Goal: Task Accomplishment & Management: Manage account settings

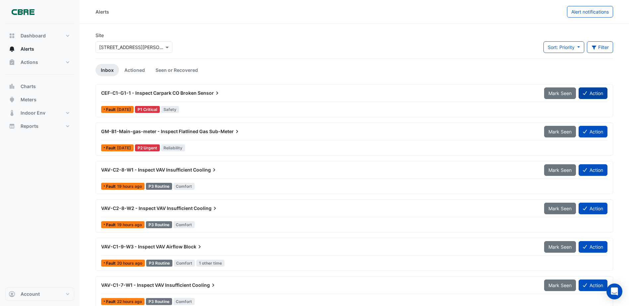
click at [589, 91] on button "Action" at bounding box center [592, 94] width 29 height 12
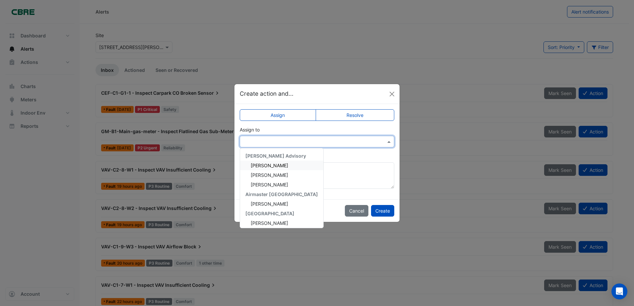
click at [386, 145] on span at bounding box center [389, 141] width 8 height 7
click at [264, 221] on span "[PERSON_NAME]" at bounding box center [269, 221] width 37 height 6
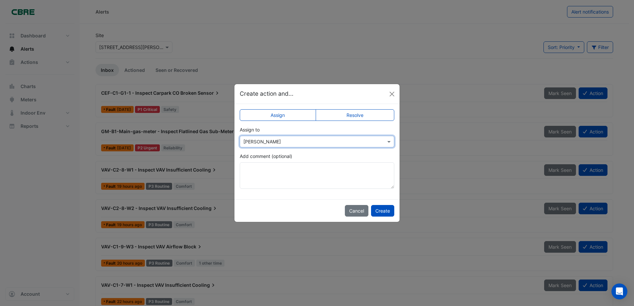
click at [384, 141] on div at bounding box center [317, 142] width 154 height 8
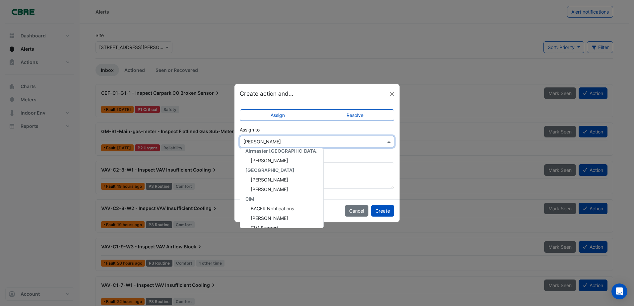
scroll to position [33, 0]
click at [473, 106] on ngb-modal-window "Create action and... Assign Resolve Assign to × [PERSON_NAME] [PERSON_NAME] Adv…" at bounding box center [317, 153] width 634 height 306
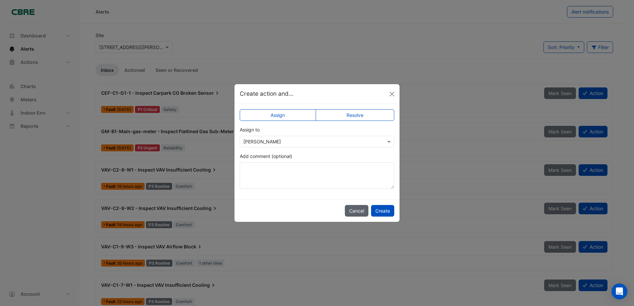
click at [353, 210] on button "Cancel" at bounding box center [357, 211] width 24 height 12
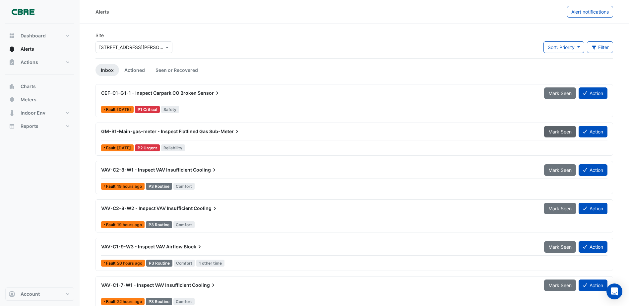
click at [553, 134] on span "Mark Seen" at bounding box center [559, 132] width 23 height 6
click at [182, 134] on span "VAV-C2-8-W1 - Inspect VAV Insufficient" at bounding box center [146, 132] width 91 height 6
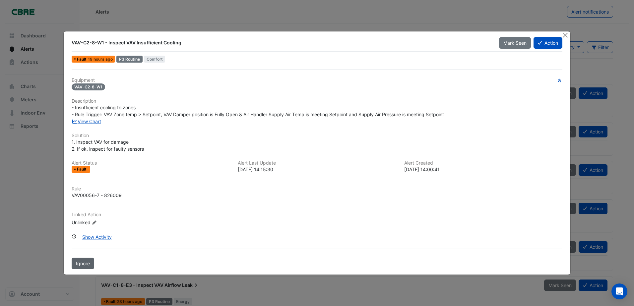
click at [73, 262] on button "Ignore" at bounding box center [83, 264] width 23 height 12
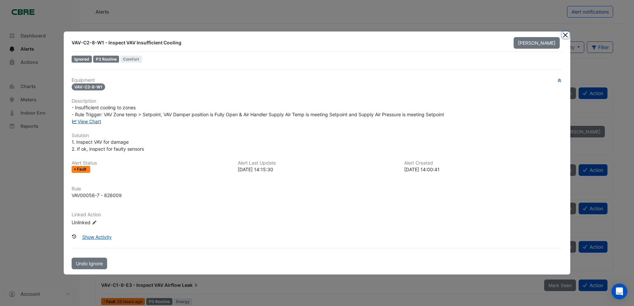
click at [564, 36] on button "Close" at bounding box center [565, 34] width 7 height 7
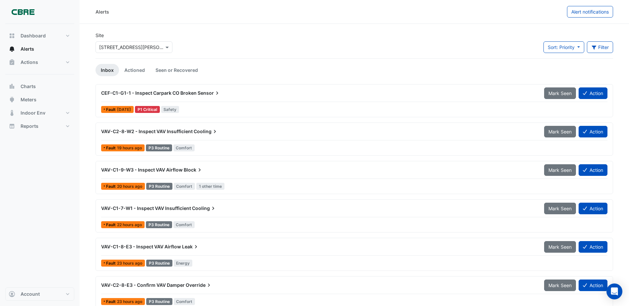
click at [145, 131] on span "VAV-C2-8-W2 - Inspect VAV Insufficient" at bounding box center [146, 132] width 91 height 6
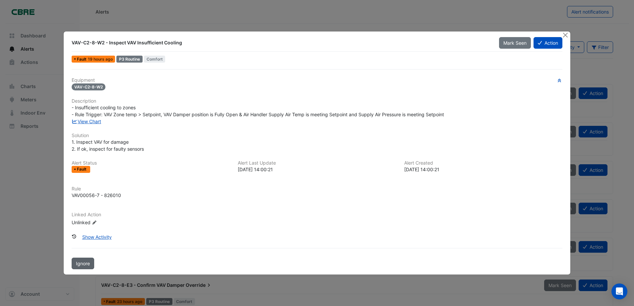
click at [88, 267] on button "Ignore" at bounding box center [83, 264] width 23 height 12
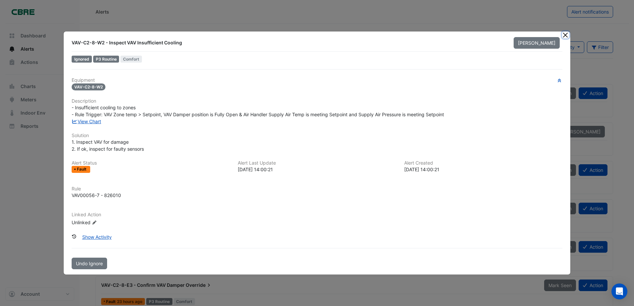
click at [564, 38] on button "Close" at bounding box center [565, 34] width 7 height 7
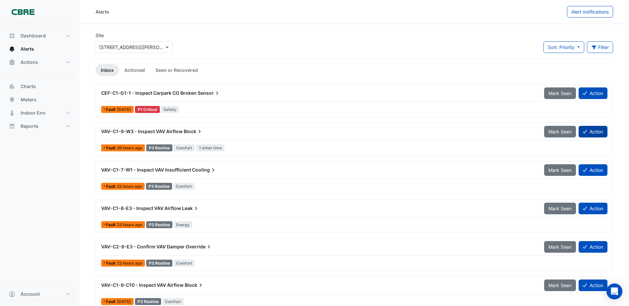
click at [599, 129] on button "Action" at bounding box center [592, 132] width 29 height 12
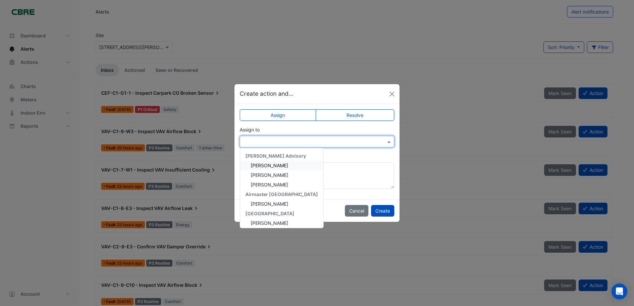
click at [353, 141] on input "text" at bounding box center [310, 142] width 134 height 7
click at [283, 204] on div "[PERSON_NAME]" at bounding box center [281, 204] width 83 height 10
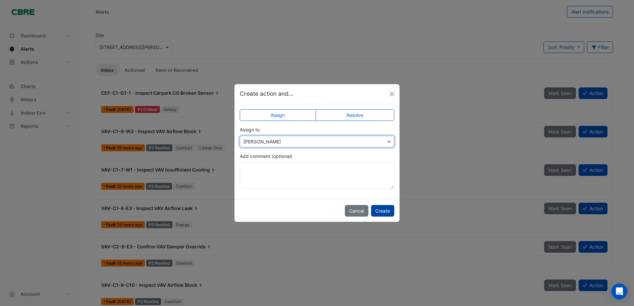
click at [381, 212] on button "Create" at bounding box center [382, 211] width 23 height 12
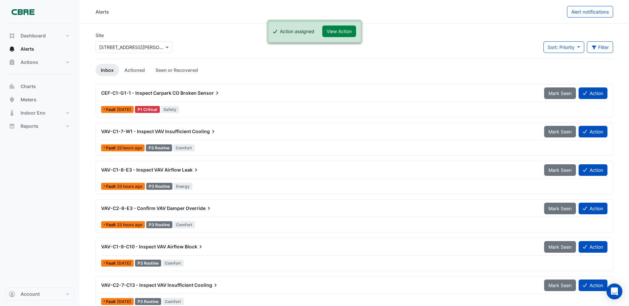
click at [154, 135] on div "VAV-C1-7-W1 - Inspect VAV Insufficient Cooling" at bounding box center [318, 132] width 443 height 12
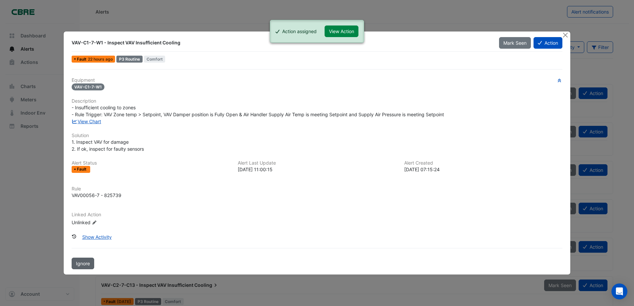
click at [84, 263] on span "Ignore" at bounding box center [83, 264] width 14 height 6
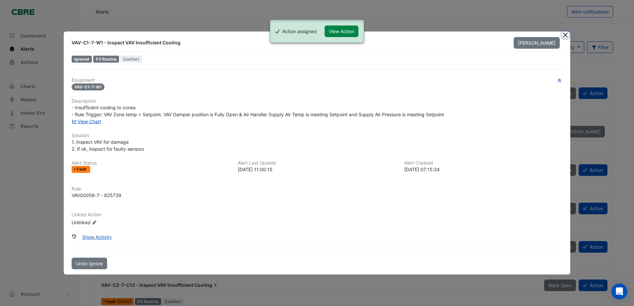
click at [566, 34] on button "Close" at bounding box center [565, 34] width 7 height 7
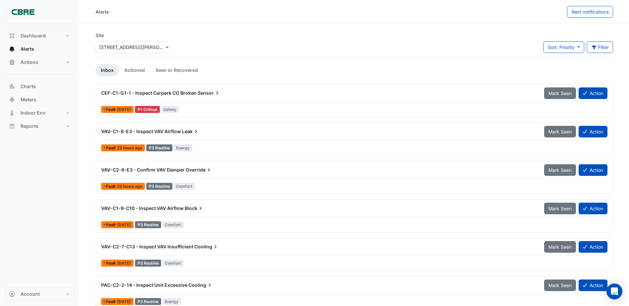
click at [157, 174] on div "VAV-C2-8-E3 - Confirm VAV Damper Override" at bounding box center [318, 170] width 443 height 12
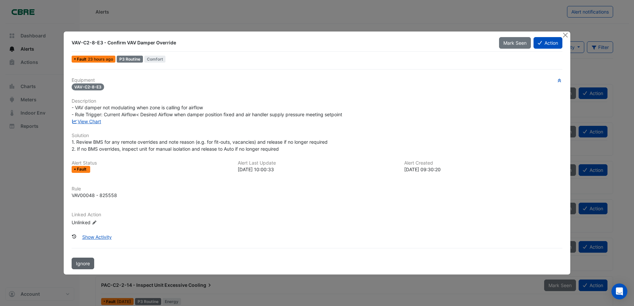
click at [84, 263] on span "Ignore" at bounding box center [83, 264] width 14 height 6
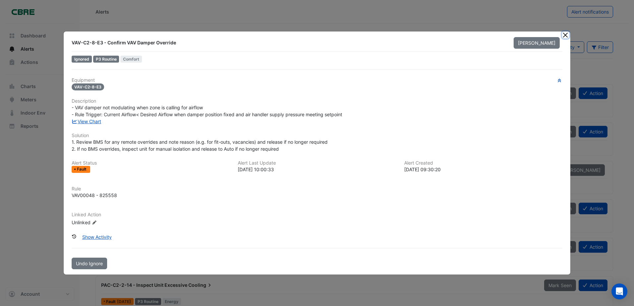
click at [564, 34] on button "Close" at bounding box center [565, 34] width 7 height 7
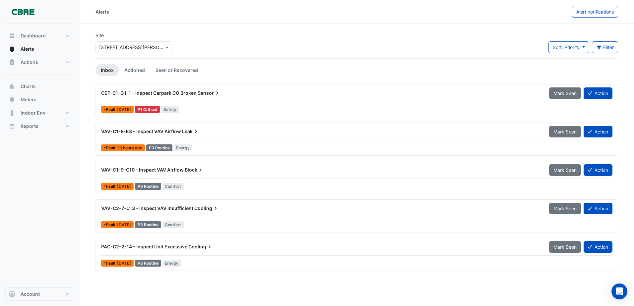
click at [136, 131] on span "VAV-C1-8-E3 - Inspect VAV Airflow" at bounding box center [141, 132] width 80 height 6
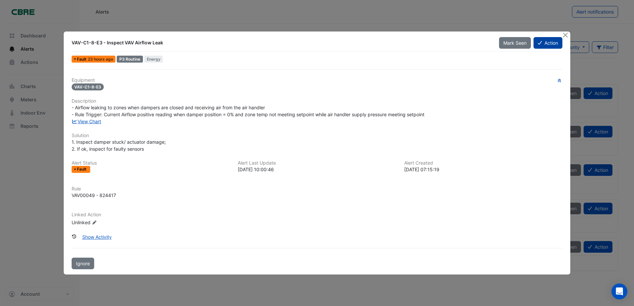
click at [538, 44] on icon at bounding box center [540, 43] width 4 height 4
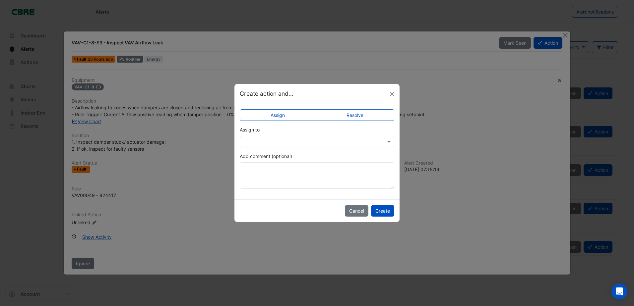
click at [372, 141] on input "text" at bounding box center [310, 142] width 134 height 7
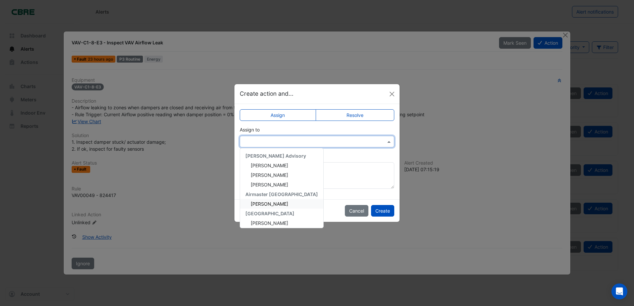
click at [276, 203] on div "[PERSON_NAME]" at bounding box center [281, 204] width 83 height 10
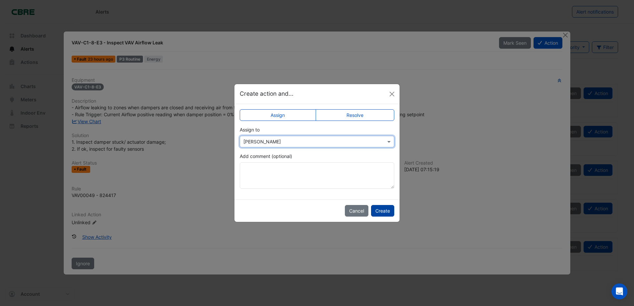
click at [377, 209] on button "Create" at bounding box center [382, 211] width 23 height 12
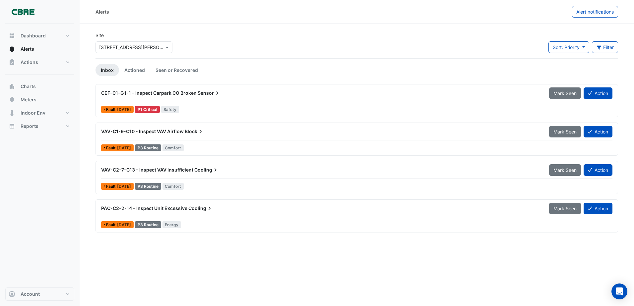
click at [129, 131] on span "VAV-C1-9-C10 - Inspect VAV Airflow" at bounding box center [142, 132] width 83 height 6
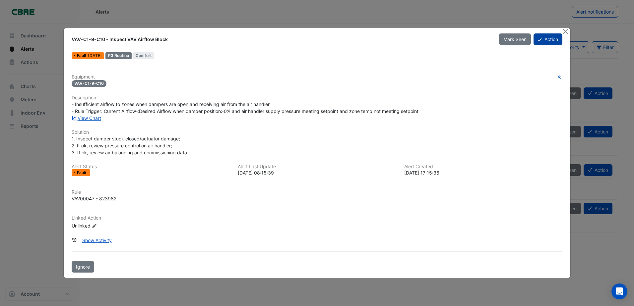
click at [535, 43] on button "Action" at bounding box center [547, 39] width 29 height 12
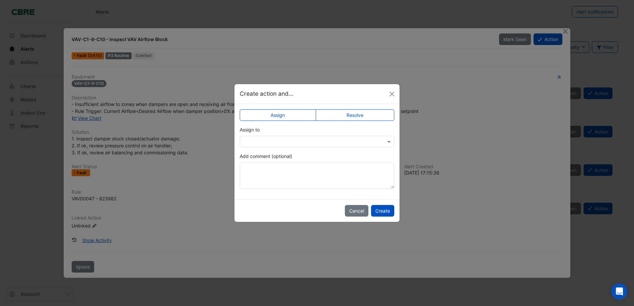
click at [366, 144] on input "text" at bounding box center [310, 142] width 134 height 7
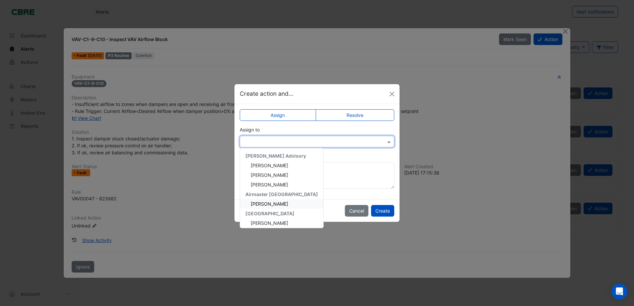
click at [270, 204] on div "[PERSON_NAME]" at bounding box center [281, 204] width 83 height 10
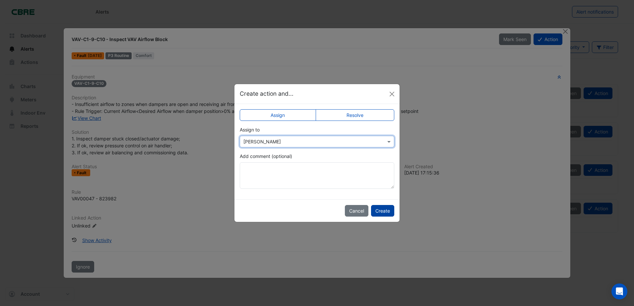
click at [377, 213] on button "Create" at bounding box center [382, 211] width 23 height 12
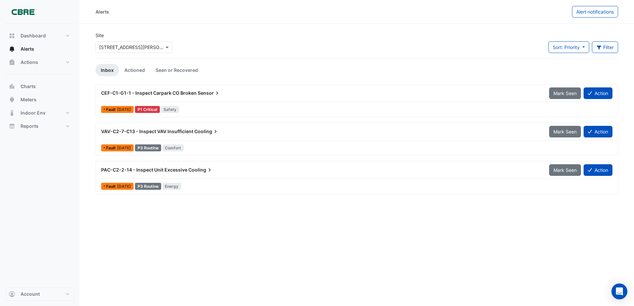
click at [129, 91] on span "CEF-C1-G1-1 - Inspect Carpark CO Broken" at bounding box center [148, 93] width 95 height 6
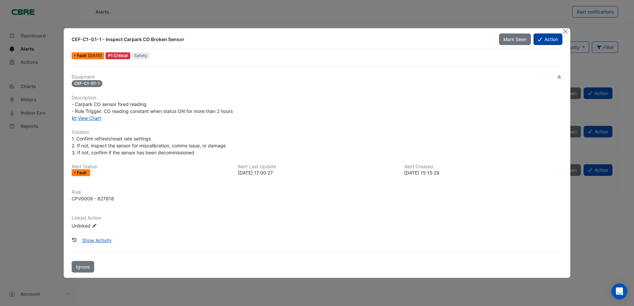
click at [545, 35] on button "Action" at bounding box center [547, 39] width 29 height 12
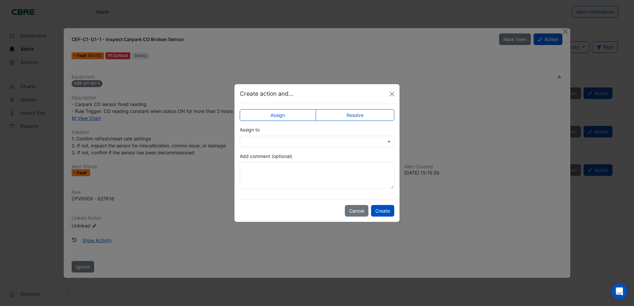
click at [381, 142] on div at bounding box center [317, 142] width 154 height 8
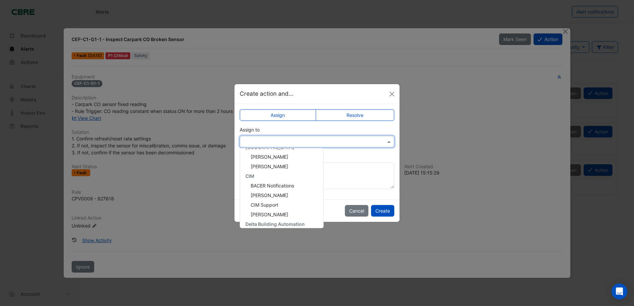
scroll to position [80, 0]
click at [266, 218] on span "[PERSON_NAME]" at bounding box center [269, 221] width 37 height 6
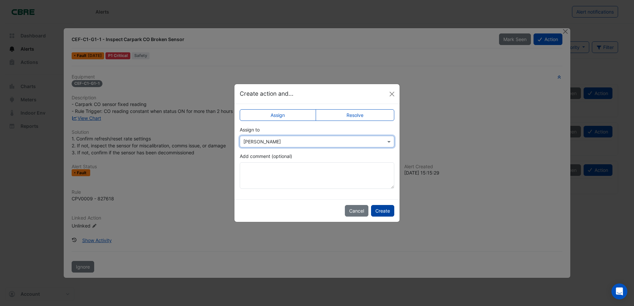
click at [387, 209] on button "Create" at bounding box center [382, 211] width 23 height 12
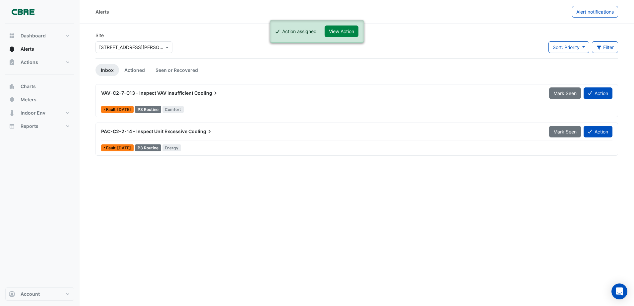
click at [150, 92] on span "VAV-C2-7-C13 - Inspect VAV Insufficient" at bounding box center [147, 93] width 92 height 6
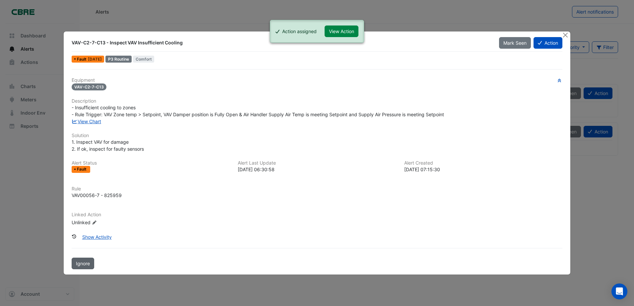
click at [89, 268] on button "Ignore" at bounding box center [83, 264] width 23 height 12
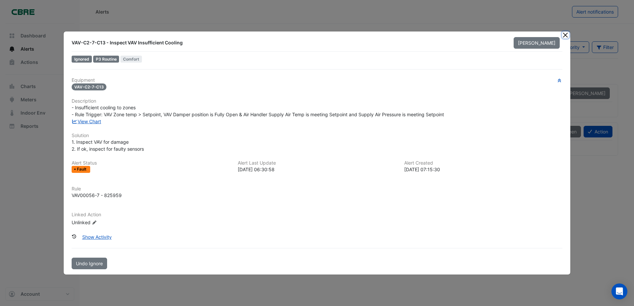
click at [563, 36] on button "Close" at bounding box center [565, 34] width 7 height 7
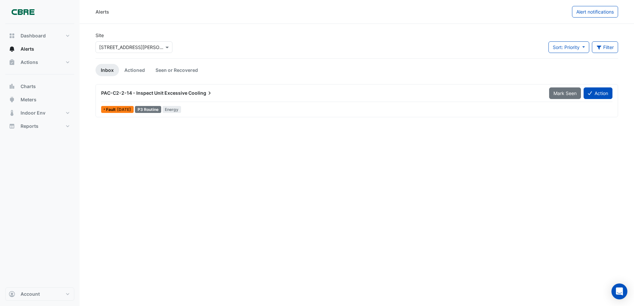
click at [154, 91] on span "PAC-C2-2-14 - Inspect Unit Excessive" at bounding box center [144, 93] width 86 height 6
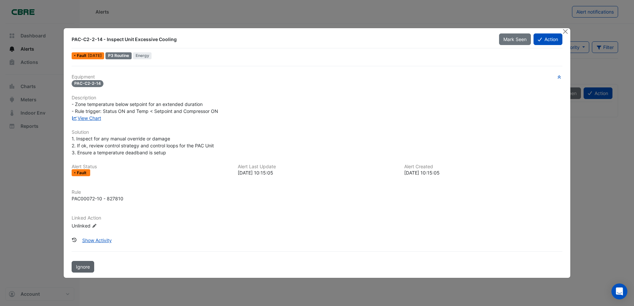
drag, startPoint x: 88, startPoint y: 268, endPoint x: 174, endPoint y: 224, distance: 96.4
click at [88, 268] on span "Ignore" at bounding box center [83, 267] width 14 height 6
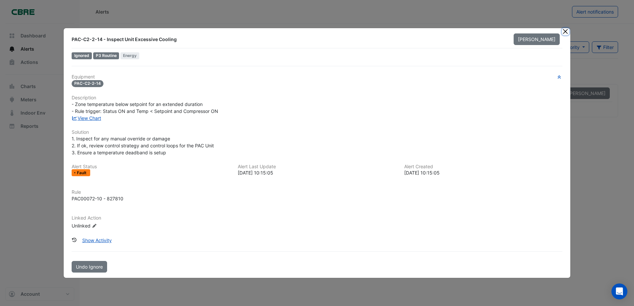
click at [566, 30] on button "Close" at bounding box center [565, 31] width 7 height 7
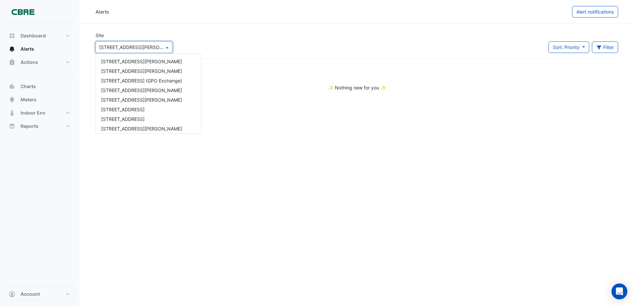
click at [159, 50] on div "× [STREET_ADDRESS][PERSON_NAME]" at bounding box center [130, 47] width 68 height 7
click at [113, 108] on span "520 Smollett St" at bounding box center [117, 109] width 33 height 6
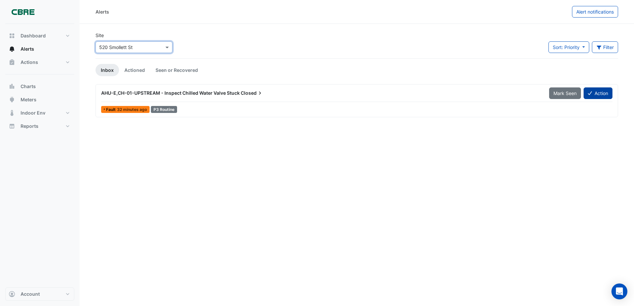
click at [594, 95] on button "Action" at bounding box center [597, 94] width 29 height 12
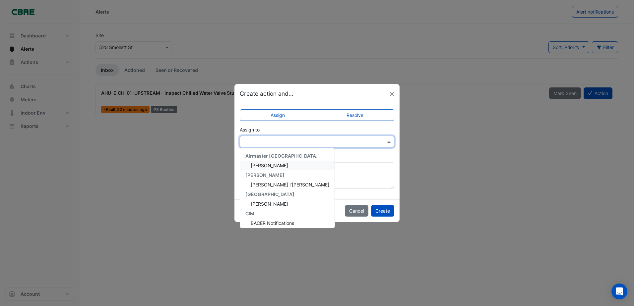
click at [355, 141] on input "text" at bounding box center [310, 142] width 134 height 7
click at [262, 162] on div "[PERSON_NAME]" at bounding box center [287, 166] width 94 height 10
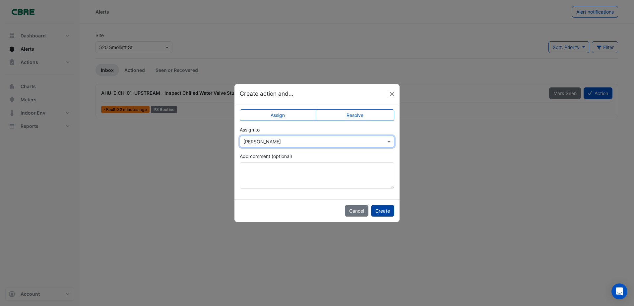
drag, startPoint x: 384, startPoint y: 210, endPoint x: 377, endPoint y: 210, distance: 7.3
click at [384, 210] on button "Create" at bounding box center [382, 211] width 23 height 12
